Goal: Navigation & Orientation: Find specific page/section

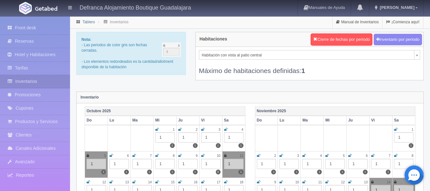
click at [88, 20] on link "Tablero" at bounding box center [88, 22] width 12 height 4
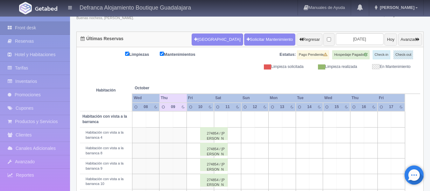
scroll to position [36, 0]
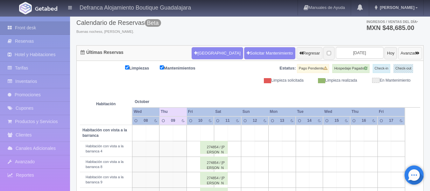
click at [417, 52] on icon "button" at bounding box center [418, 53] width 4 height 4
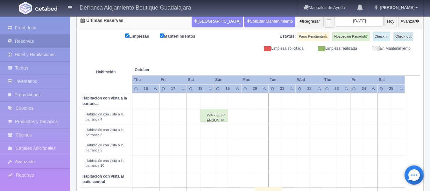
scroll to position [100, 0]
